Goal: Information Seeking & Learning: Learn about a topic

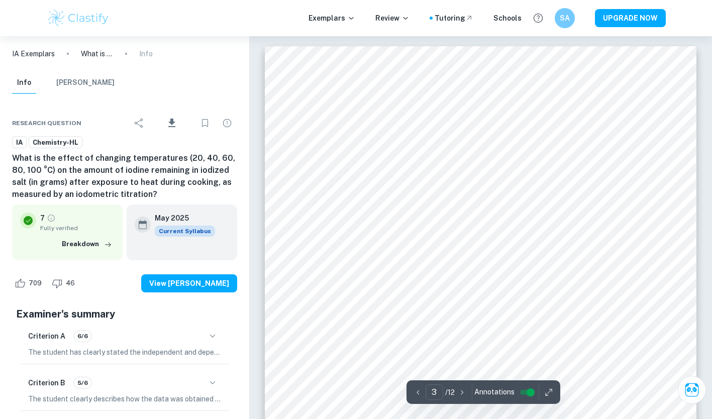
scroll to position [1202, 0]
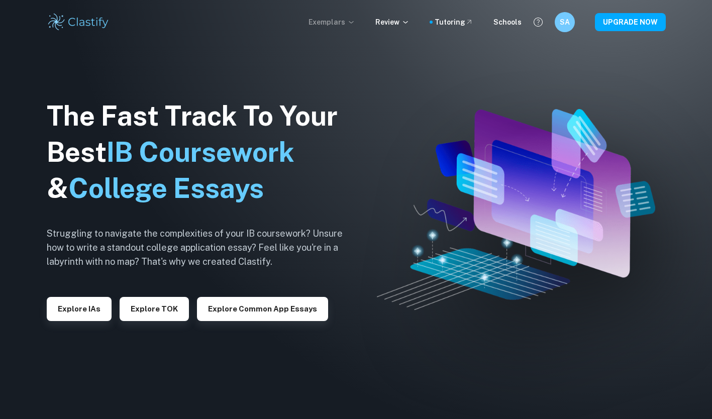
click at [339, 20] on p "Exemplars" at bounding box center [332, 22] width 47 height 11
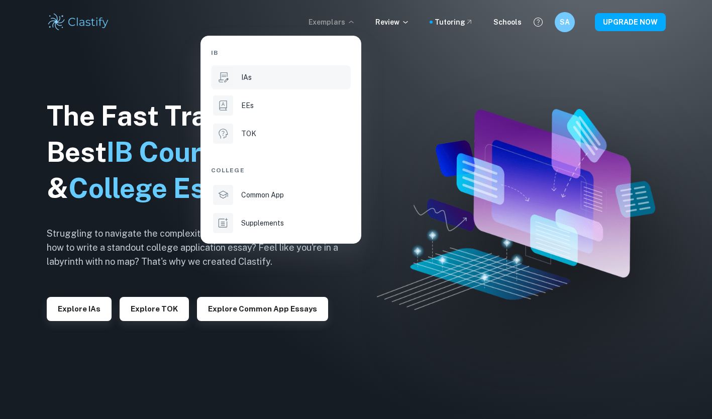
click at [275, 80] on div "IAs" at bounding box center [295, 77] width 108 height 11
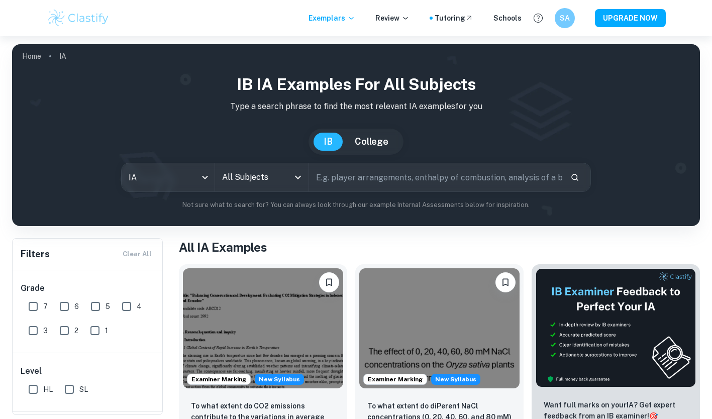
click at [251, 179] on input "All Subjects" at bounding box center [254, 177] width 69 height 19
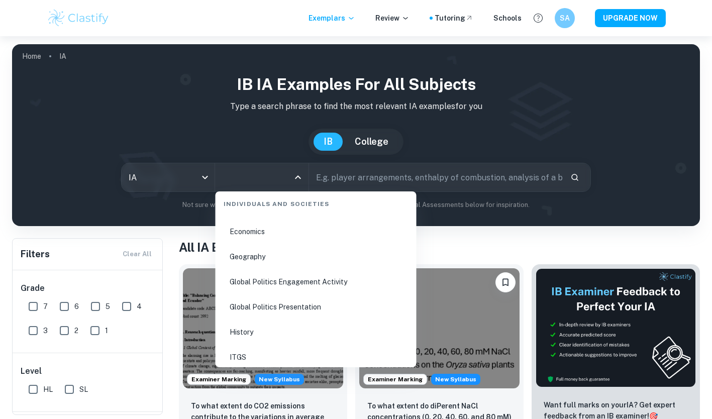
scroll to position [1266, 0]
click at [269, 253] on li "Geography" at bounding box center [316, 256] width 193 height 23
type input "Geography"
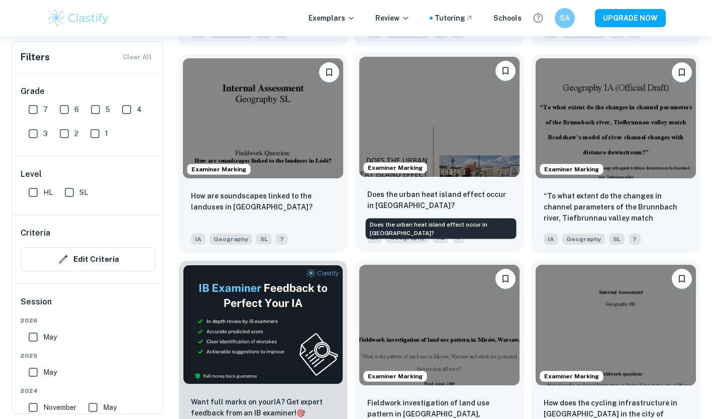
scroll to position [1345, 0]
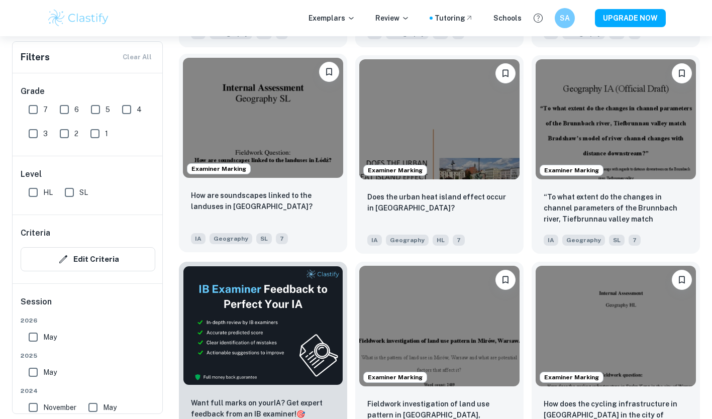
click at [276, 126] on img at bounding box center [263, 118] width 160 height 120
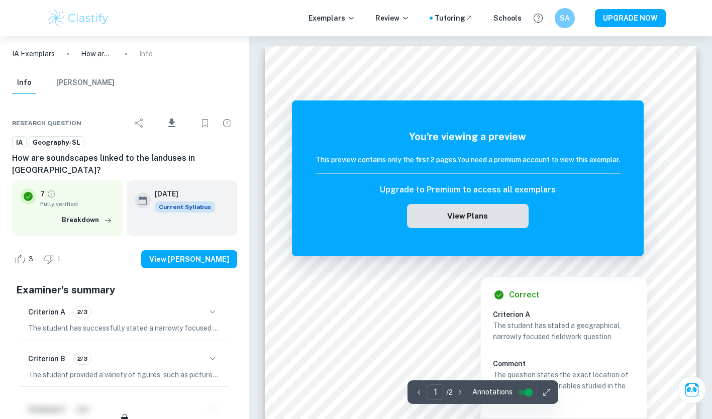
click at [498, 217] on button "View Plans" at bounding box center [468, 216] width 122 height 24
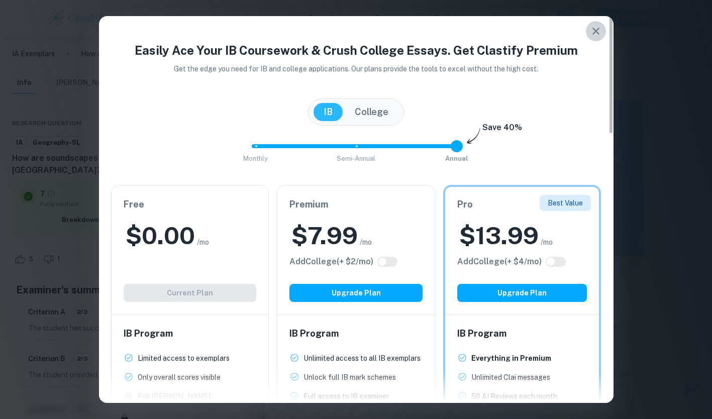
click at [591, 30] on icon "button" at bounding box center [596, 31] width 12 height 12
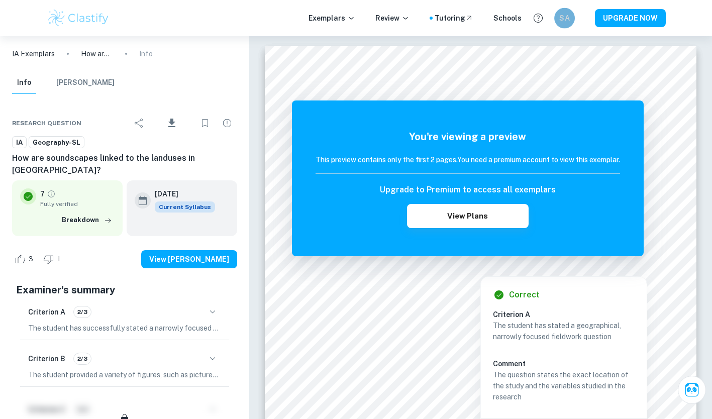
click at [567, 18] on h6 "SA" at bounding box center [565, 19] width 12 height 12
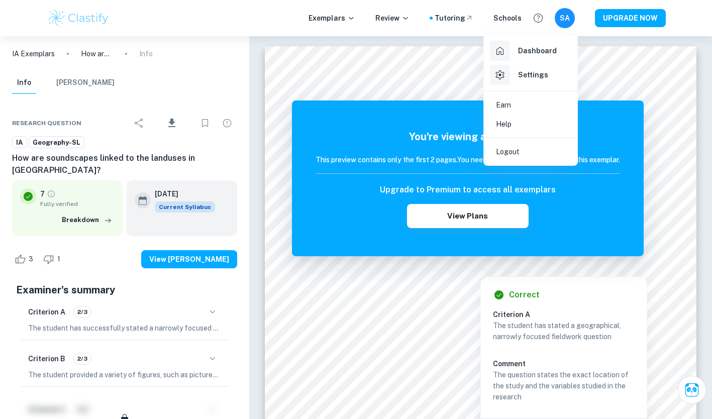
click at [548, 57] on div "Dashboard" at bounding box center [523, 51] width 67 height 20
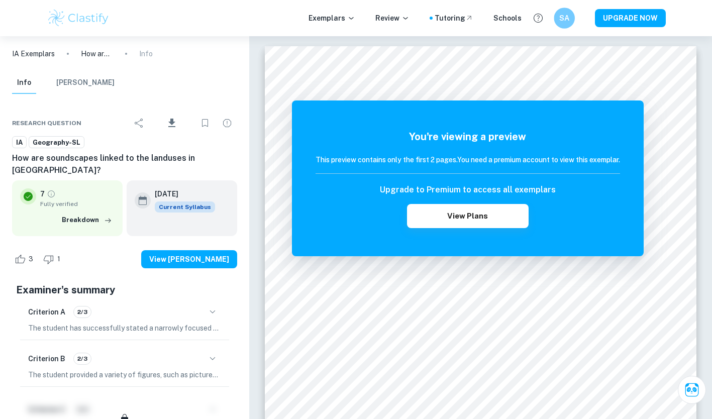
click at [575, 23] on div "SA" at bounding box center [564, 18] width 21 height 21
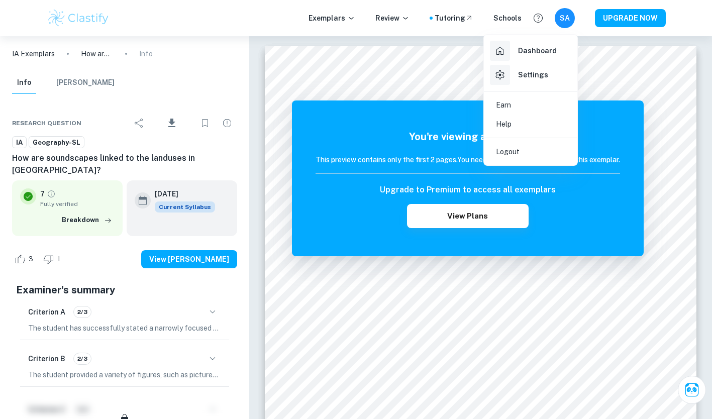
click at [393, 94] on div at bounding box center [356, 209] width 712 height 419
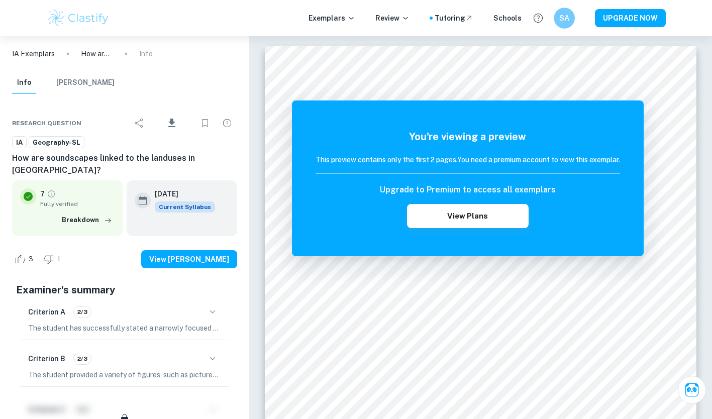
click at [565, 17] on h6 "SA" at bounding box center [565, 19] width 12 height 12
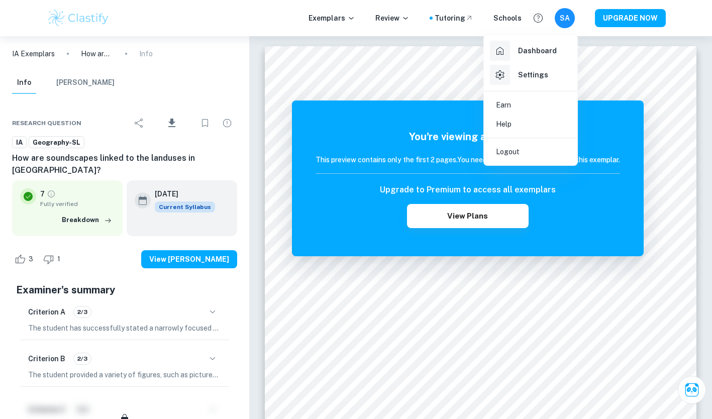
click at [566, 20] on div at bounding box center [356, 209] width 712 height 419
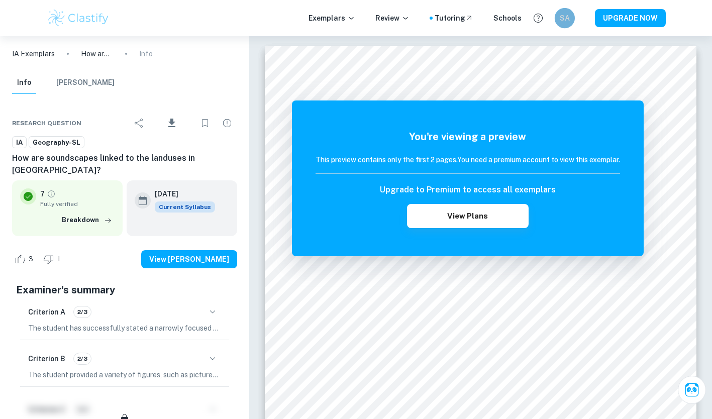
click at [566, 20] on h6 "SA" at bounding box center [565, 18] width 12 height 11
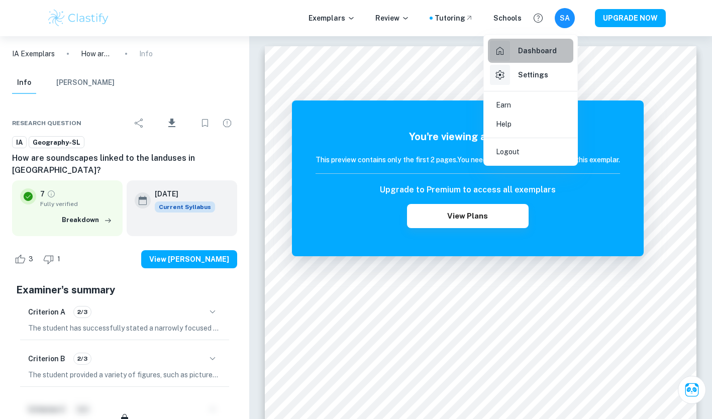
click at [548, 47] on h6 "Dashboard" at bounding box center [537, 50] width 39 height 11
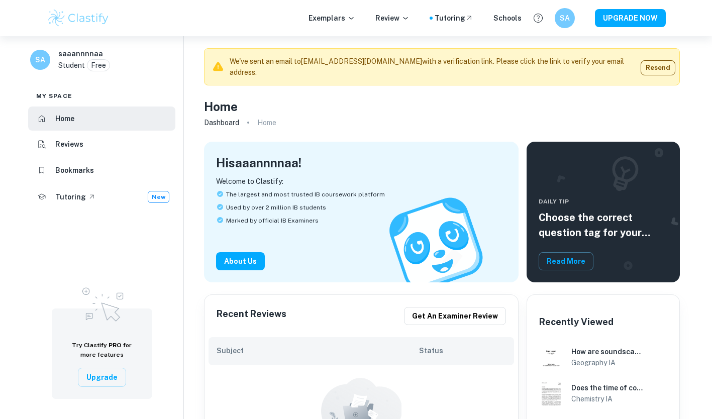
click at [84, 52] on h6 "saaannnnaa" at bounding box center [80, 53] width 45 height 11
click at [85, 77] on div "SA saaannnnaa Student Free" at bounding box center [101, 61] width 163 height 35
click at [306, 100] on div "Home" at bounding box center [442, 107] width 476 height 18
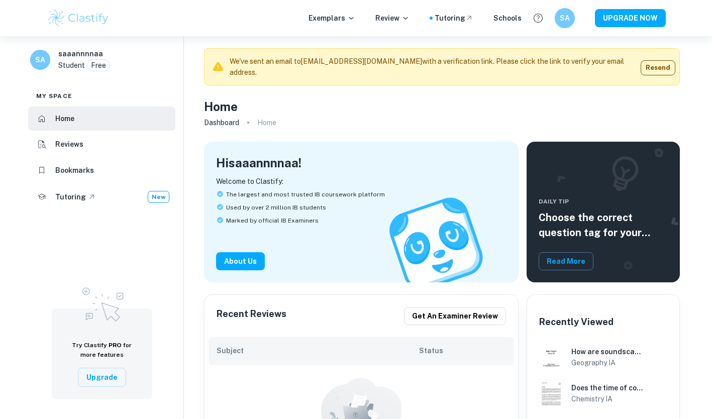
click at [306, 100] on div "Home" at bounding box center [442, 107] width 476 height 18
click at [340, 12] on div "Exemplars Review Tutoring Schools SA UPGRADE NOW" at bounding box center [357, 18] width 644 height 20
click at [341, 15] on p "Exemplars" at bounding box center [332, 18] width 47 height 11
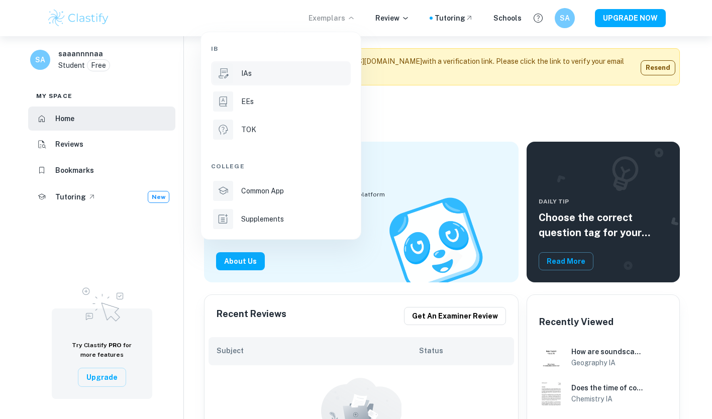
click at [299, 75] on div "IAs" at bounding box center [295, 73] width 108 height 11
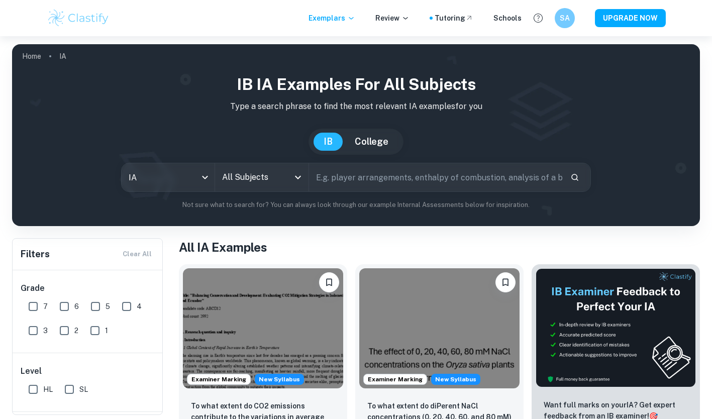
click at [384, 188] on input "text" at bounding box center [435, 177] width 253 height 28
type input "geo"
click at [265, 180] on input "All Subjects" at bounding box center [254, 177] width 69 height 19
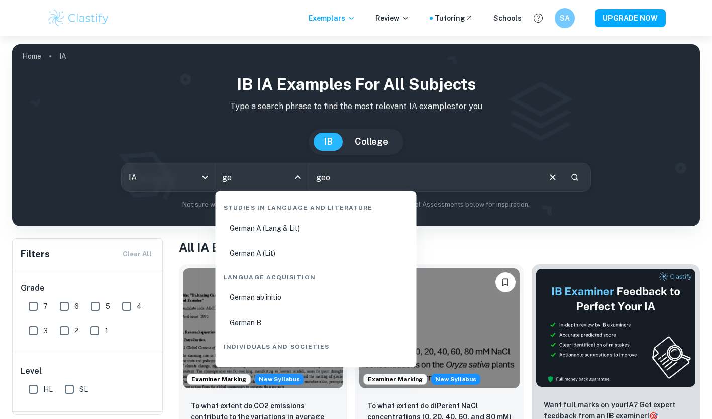
type input "geo"
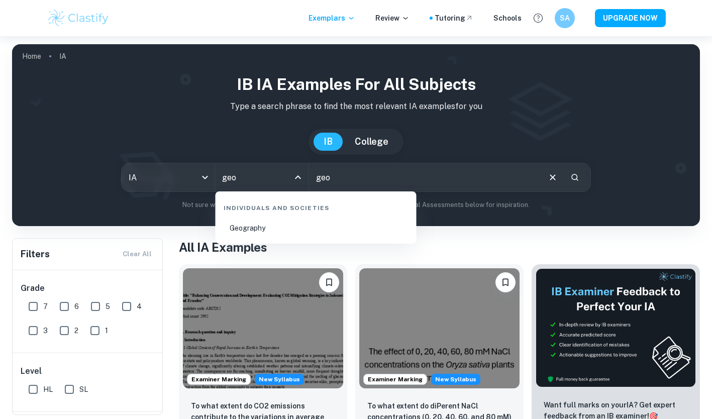
click at [270, 223] on li "Geography" at bounding box center [316, 228] width 193 height 23
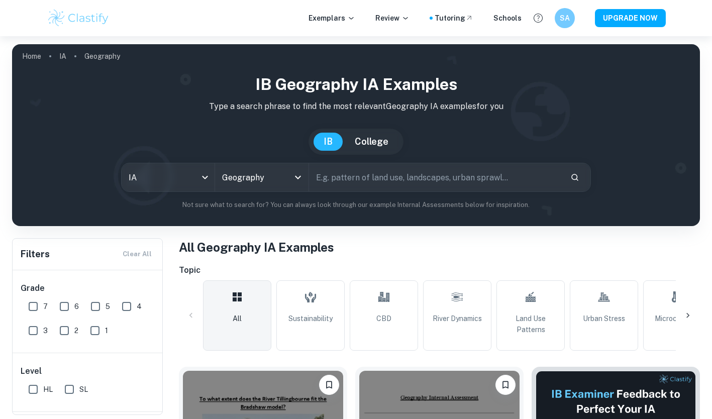
click at [34, 300] on input "7" at bounding box center [33, 307] width 20 height 20
checkbox input "true"
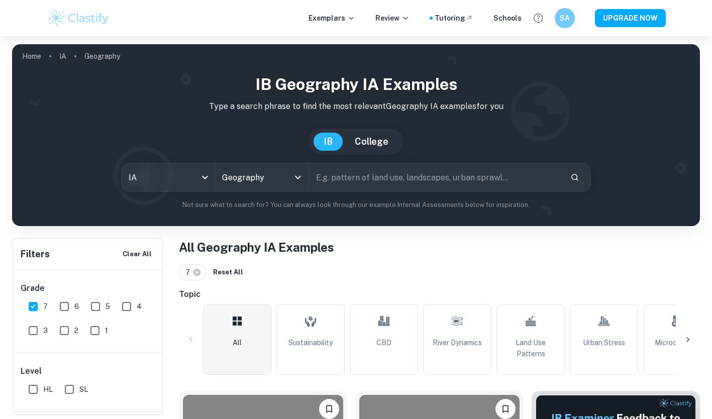
click at [66, 388] on input "SL" at bounding box center [69, 390] width 20 height 20
checkbox input "true"
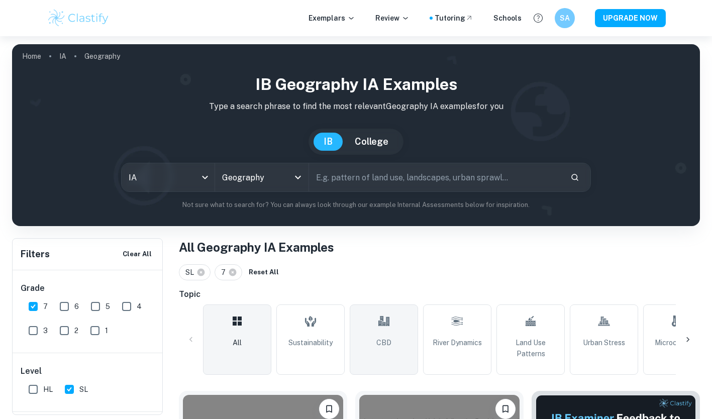
click at [361, 330] on link "CBD" at bounding box center [384, 340] width 68 height 70
type input "CBD"
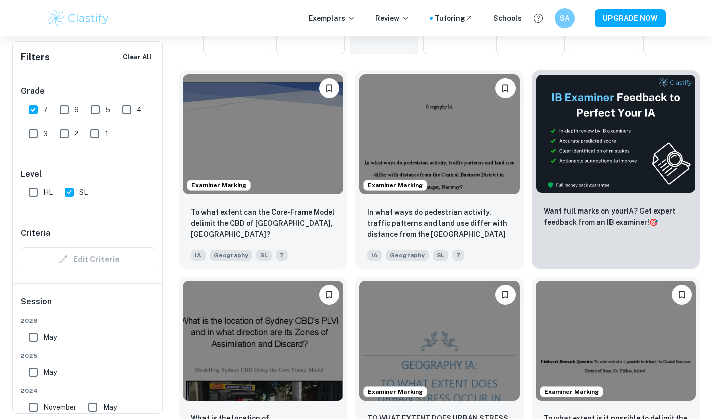
scroll to position [324, 0]
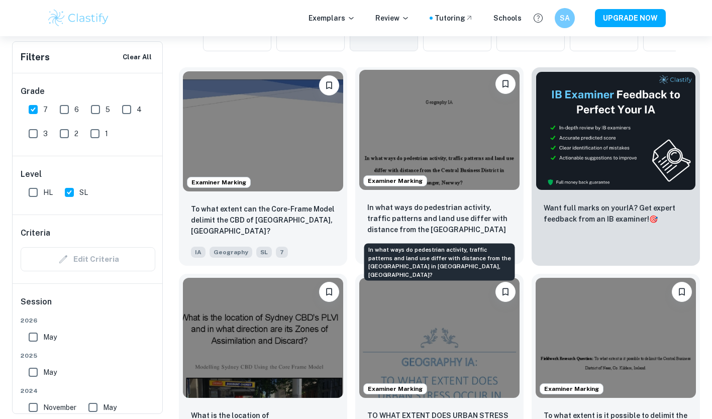
click at [472, 209] on p "In what ways do pedestrian activity, traffic patterns and land use differ with …" at bounding box center [440, 219] width 144 height 34
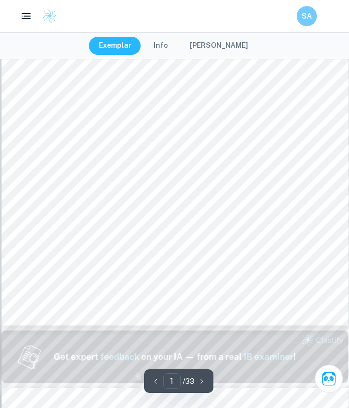
type input "2"
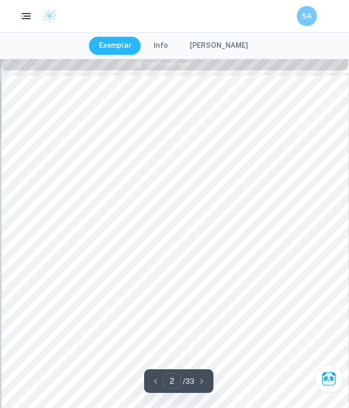
scroll to position [546, 0]
